Goal: Information Seeking & Learning: Learn about a topic

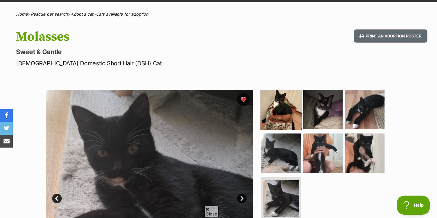
click at [275, 103] on img at bounding box center [280, 109] width 41 height 41
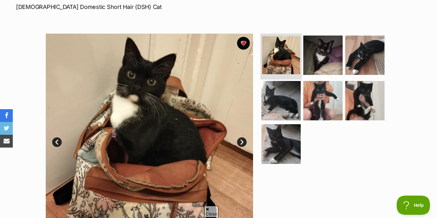
scroll to position [100, 0]
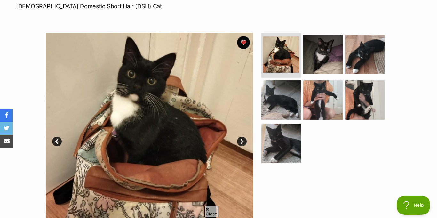
click at [242, 137] on link "Next" at bounding box center [242, 142] width 10 height 10
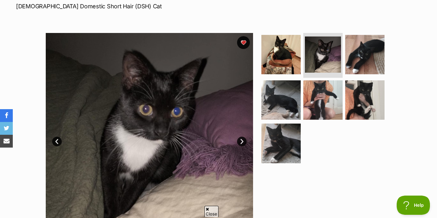
click at [59, 137] on link "Prev" at bounding box center [57, 142] width 10 height 10
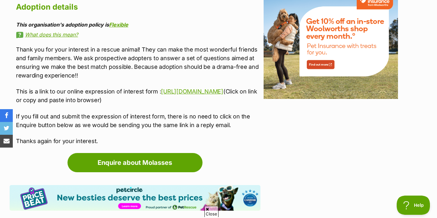
scroll to position [792, 0]
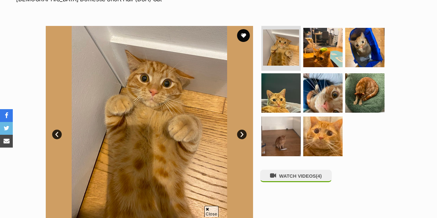
scroll to position [107, 0]
click at [242, 130] on link "Next" at bounding box center [242, 135] width 10 height 10
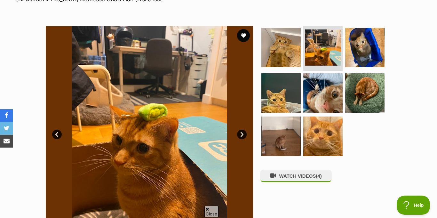
scroll to position [0, 0]
click at [242, 130] on link "Next" at bounding box center [242, 135] width 10 height 10
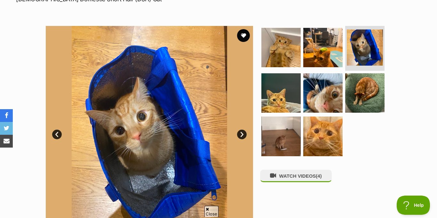
click at [242, 130] on link "Next" at bounding box center [242, 135] width 10 height 10
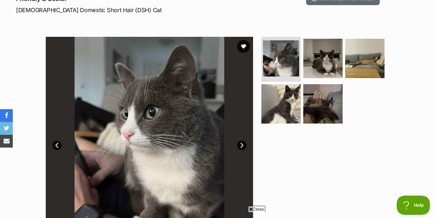
scroll to position [97, 0]
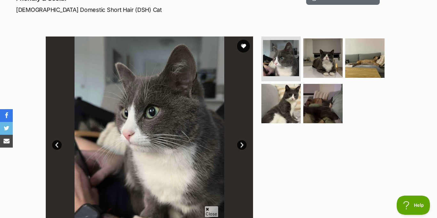
click at [242, 140] on link "Next" at bounding box center [242, 145] width 10 height 10
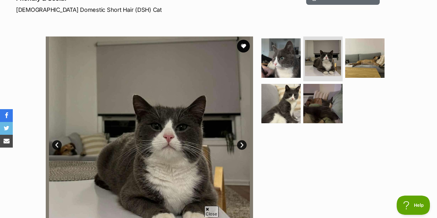
click at [242, 140] on link "Next" at bounding box center [242, 145] width 10 height 10
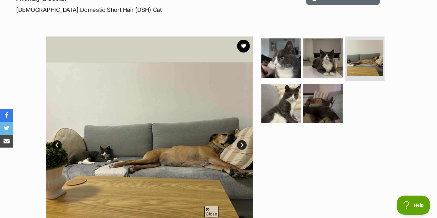
click at [242, 140] on link "Next" at bounding box center [242, 145] width 10 height 10
